Goal: Task Accomplishment & Management: Complete application form

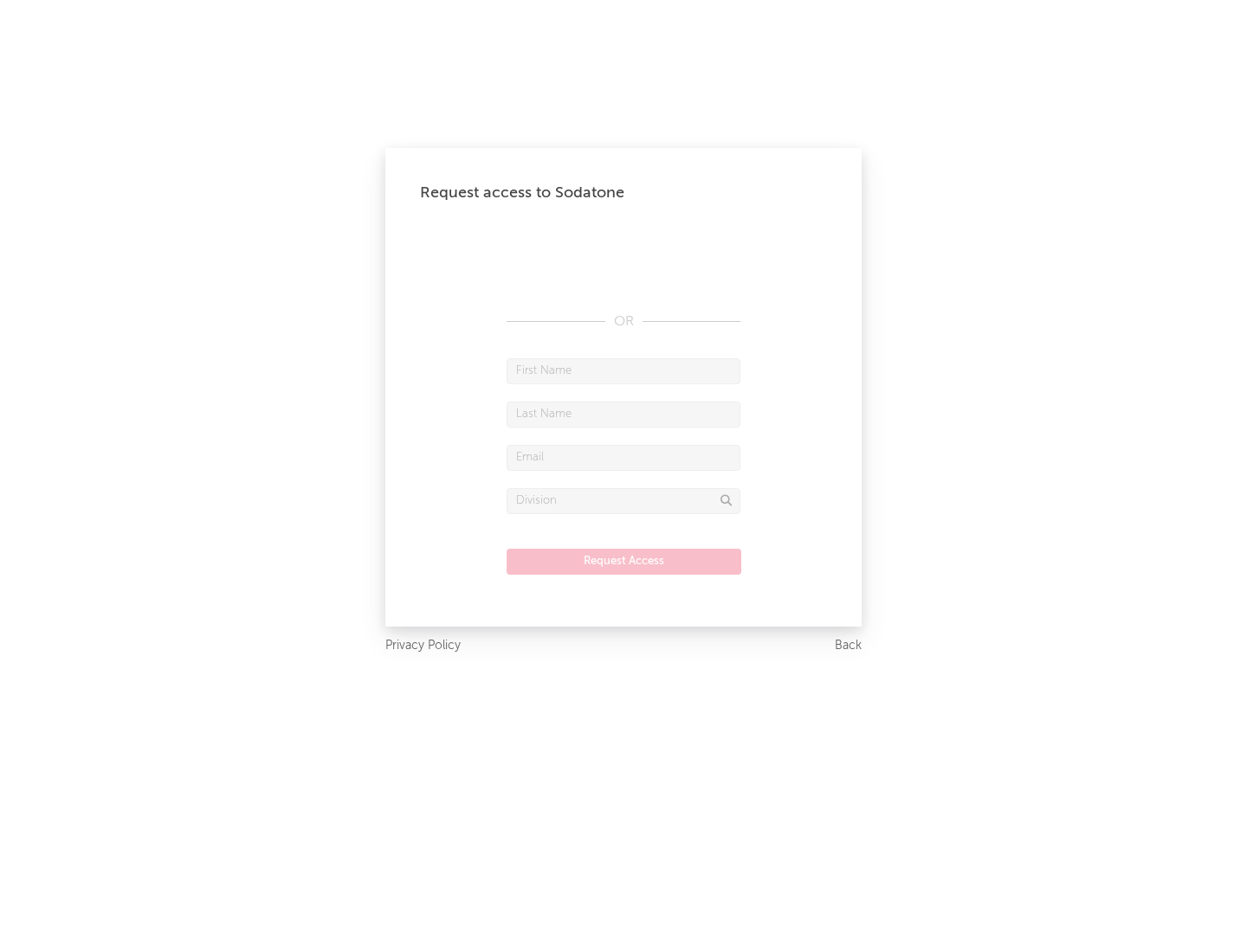
click at [624, 370] on input "text" at bounding box center [623, 371] width 234 height 26
type input "[PERSON_NAME]"
click at [624, 414] on input "text" at bounding box center [623, 415] width 234 height 26
type input "[PERSON_NAME]"
click at [624, 457] on input "text" at bounding box center [623, 458] width 234 height 26
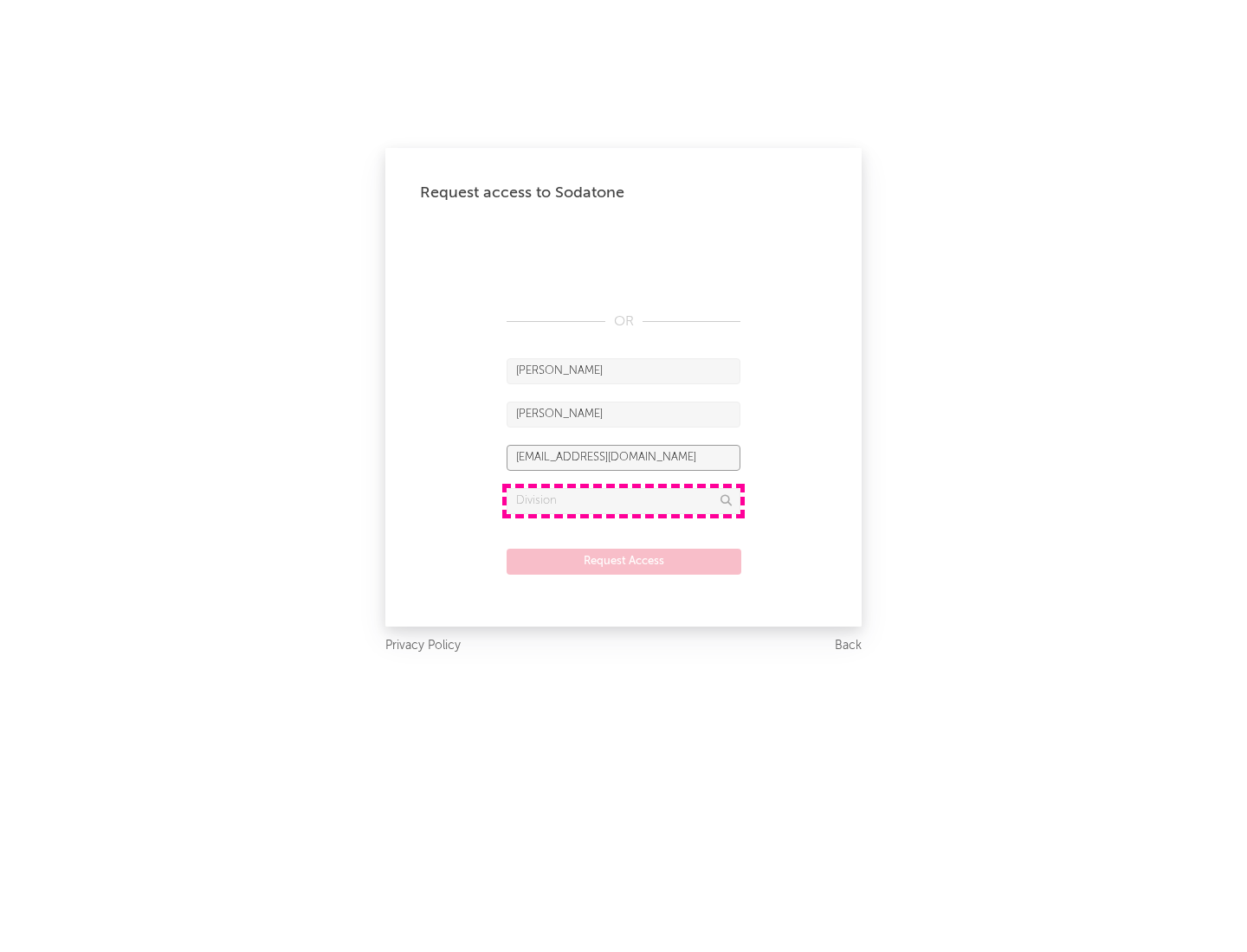
type input "[EMAIL_ADDRESS][DOMAIN_NAME]"
click at [624, 500] on input "text" at bounding box center [623, 502] width 234 height 26
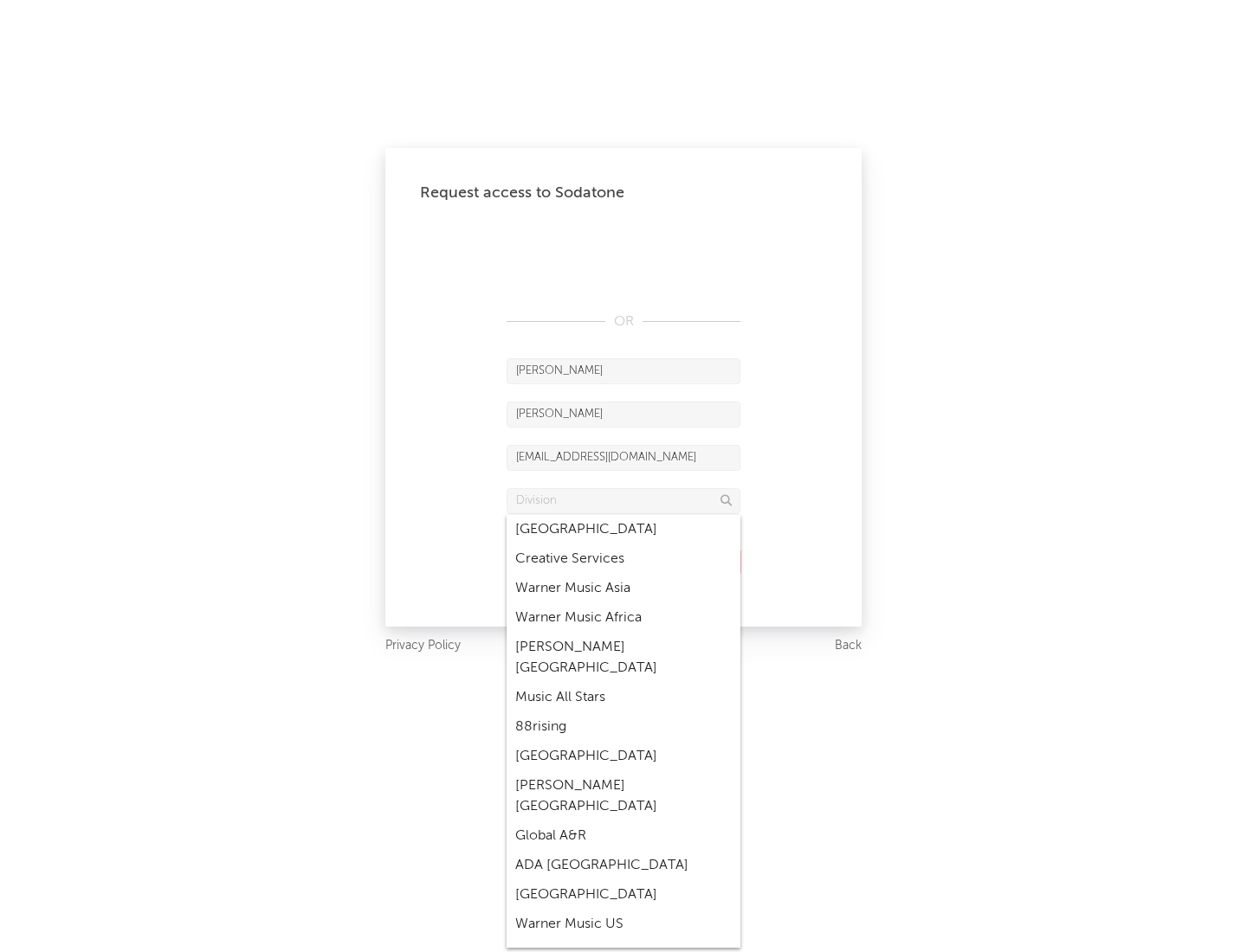
click at [624, 683] on div "Music All Stars" at bounding box center [623, 698] width 234 height 30
type input "Music All Stars"
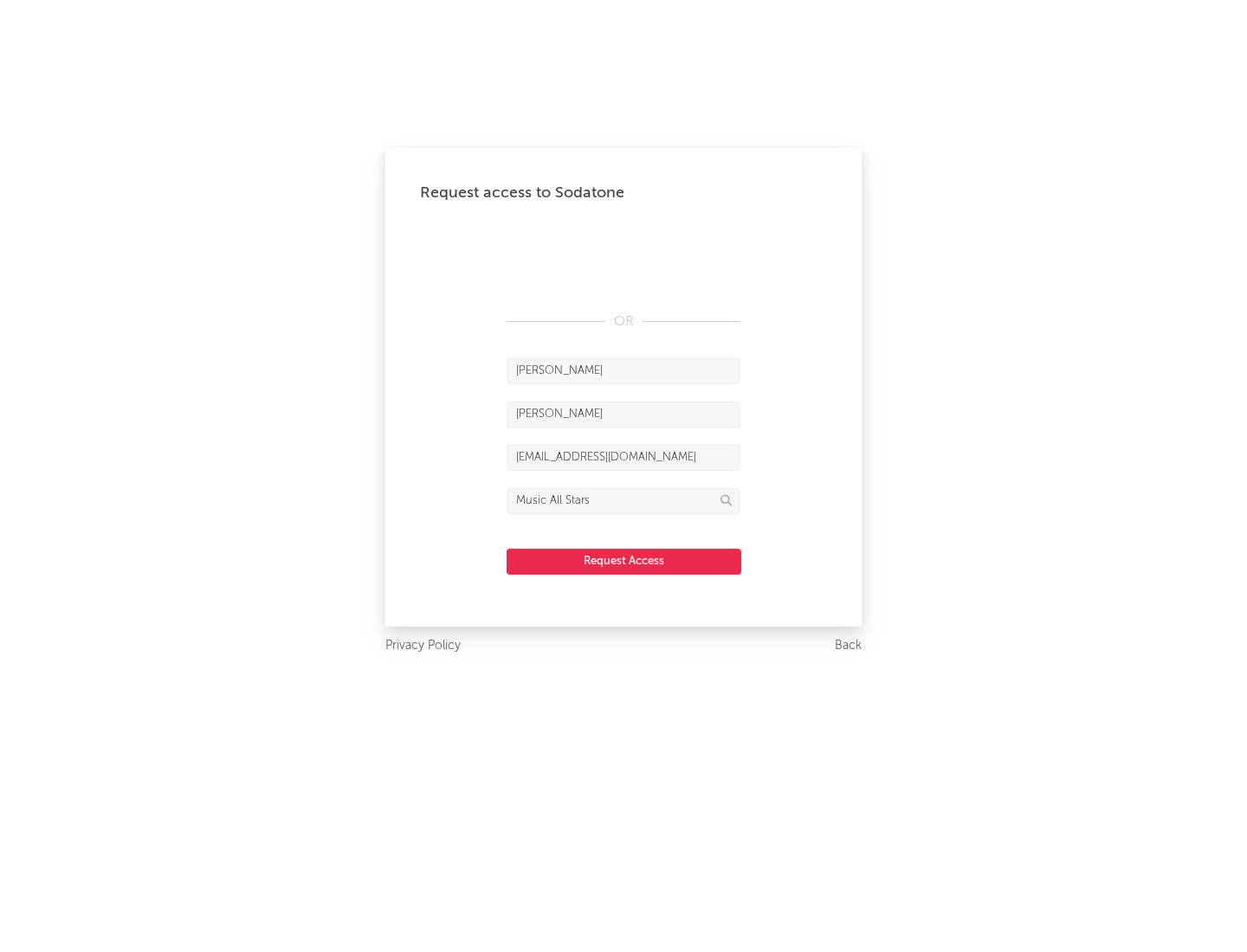
click at [624, 561] on button "Request Access" at bounding box center [624, 562] width 235 height 26
